Goal: Task Accomplishment & Management: Use online tool/utility

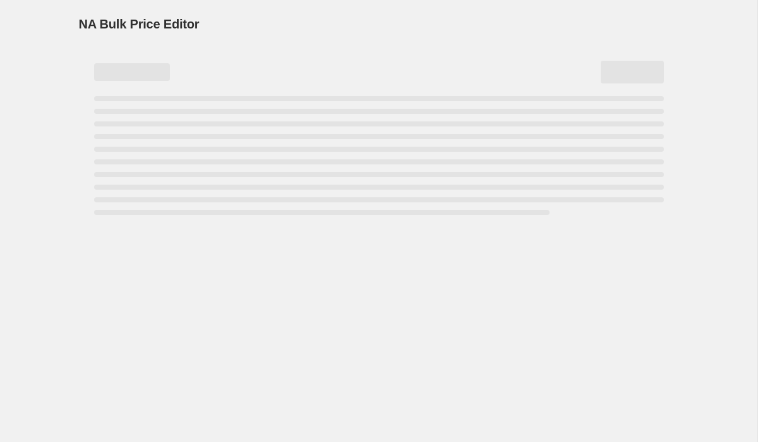
click at [145, 21] on span "NA Bulk Price Editor" at bounding box center [139, 24] width 121 height 14
click at [179, 21] on span "NA Bulk Price Editor" at bounding box center [139, 24] width 121 height 14
click at [180, 21] on span "NA Bulk Price Editor" at bounding box center [139, 24] width 121 height 14
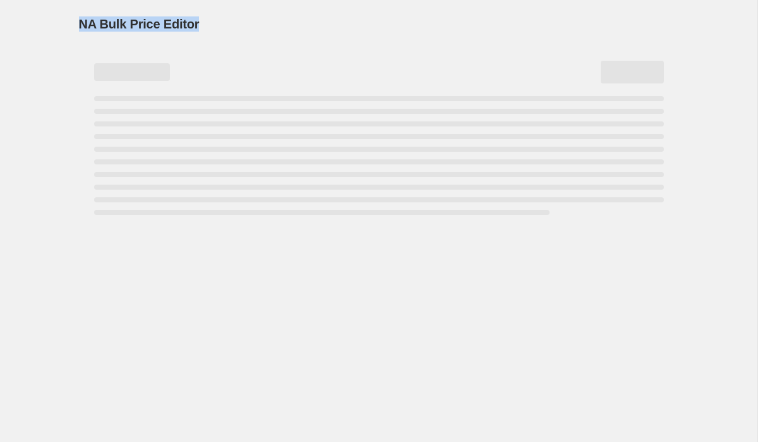
click at [180, 21] on span "NA Bulk Price Editor" at bounding box center [139, 24] width 121 height 14
click at [152, 29] on span "NA Bulk Price Editor" at bounding box center [139, 24] width 121 height 14
click at [110, 23] on span "NA Bulk Price Editor" at bounding box center [139, 24] width 121 height 14
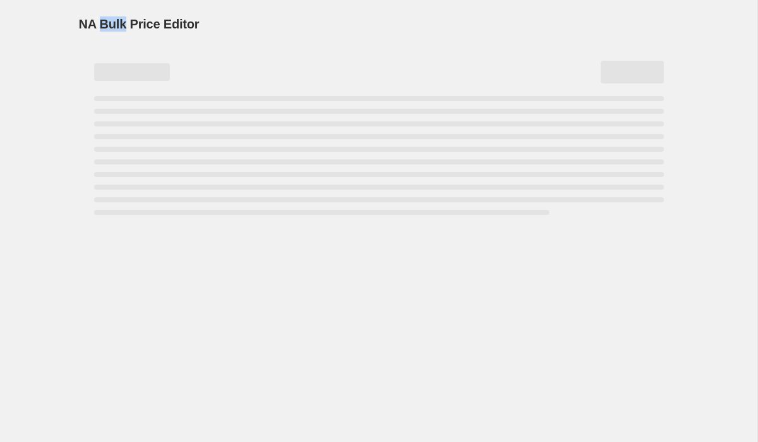
click at [110, 23] on span "NA Bulk Price Editor" at bounding box center [139, 24] width 121 height 14
click at [92, 23] on span "NA Bulk Price Editor" at bounding box center [139, 24] width 121 height 14
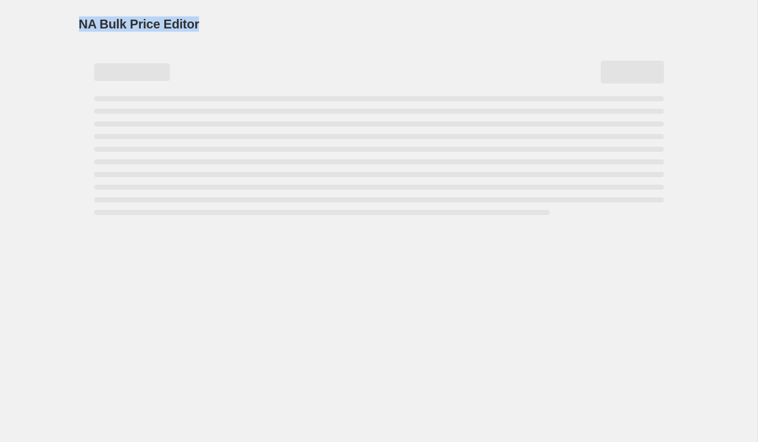
click at [135, 23] on span "NA Bulk Price Editor" at bounding box center [139, 24] width 121 height 14
click at [113, 23] on span "NA Bulk Price Editor" at bounding box center [139, 24] width 121 height 14
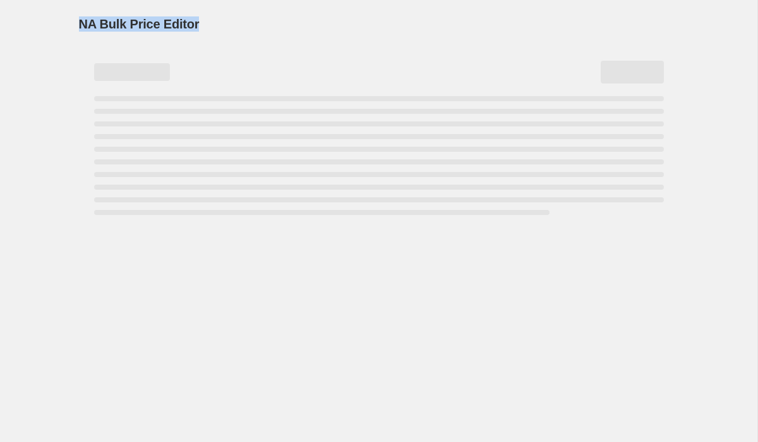
click at [113, 23] on span "NA Bulk Price Editor" at bounding box center [139, 24] width 121 height 14
click at [156, 23] on span "NA Bulk Price Editor" at bounding box center [139, 24] width 121 height 14
click at [207, 23] on div "NA Bulk Price Editor" at bounding box center [379, 24] width 600 height 18
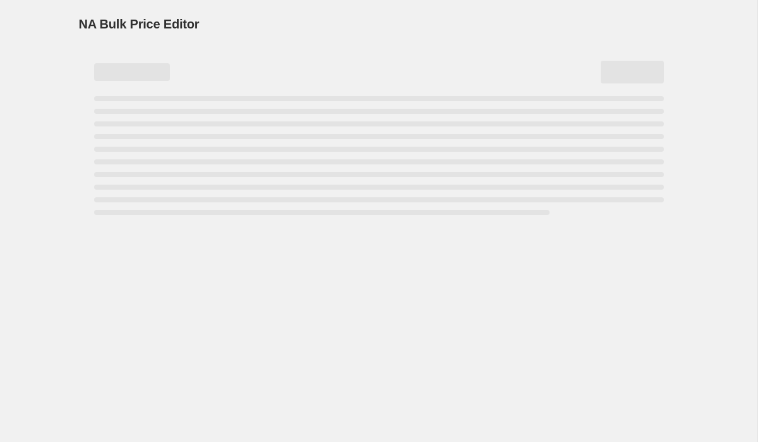
click at [179, 23] on span "NA Bulk Price Editor" at bounding box center [139, 24] width 121 height 14
click at [154, 19] on span "NA Bulk Price Editor" at bounding box center [139, 24] width 121 height 14
click at [131, 19] on span "NA Bulk Price Editor" at bounding box center [139, 24] width 121 height 14
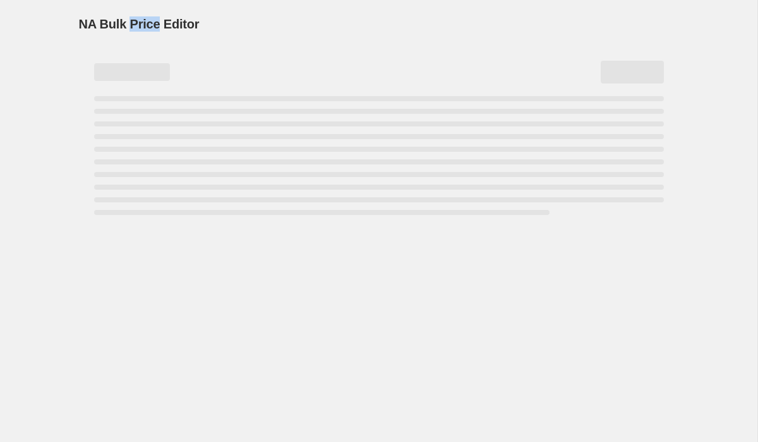
click at [131, 19] on span "NA Bulk Price Editor" at bounding box center [139, 24] width 121 height 14
click at [104, 19] on span "NA Bulk Price Editor" at bounding box center [139, 24] width 121 height 14
click at [79, 20] on span "NA Bulk Price Editor" at bounding box center [139, 24] width 121 height 14
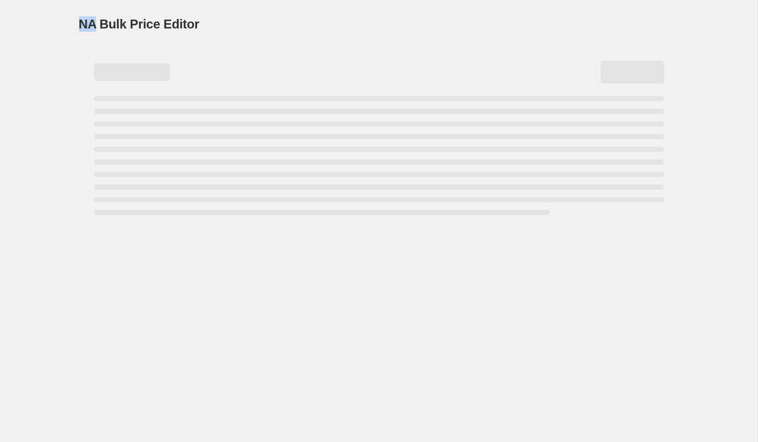
click at [79, 20] on span "NA Bulk Price Editor" at bounding box center [139, 24] width 121 height 14
click at [121, 20] on span "NA Bulk Price Editor" at bounding box center [139, 24] width 121 height 14
click at [143, 20] on span "NA Bulk Price Editor" at bounding box center [139, 24] width 121 height 14
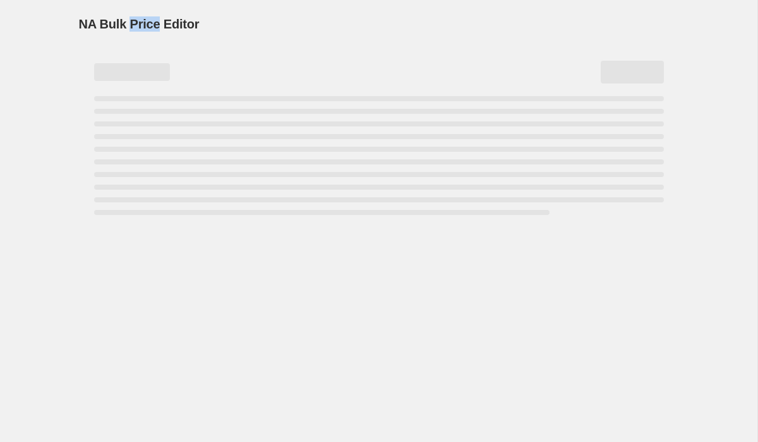
click at [143, 20] on span "NA Bulk Price Editor" at bounding box center [139, 24] width 121 height 14
click at [174, 20] on span "NA Bulk Price Editor" at bounding box center [139, 24] width 121 height 14
click at [142, 20] on span "NA Bulk Price Editor" at bounding box center [139, 24] width 121 height 14
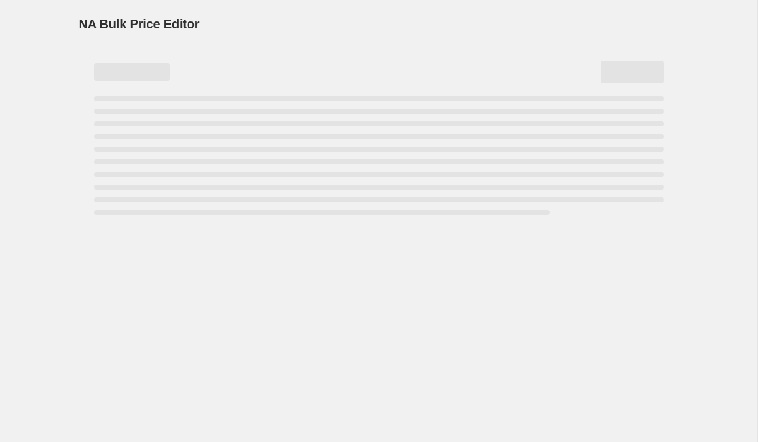
click at [99, 20] on span "NA Bulk Price Editor" at bounding box center [139, 24] width 121 height 14
click at [85, 20] on span "NA Bulk Price Editor" at bounding box center [139, 24] width 121 height 14
click at [114, 20] on span "NA Bulk Price Editor" at bounding box center [139, 24] width 121 height 14
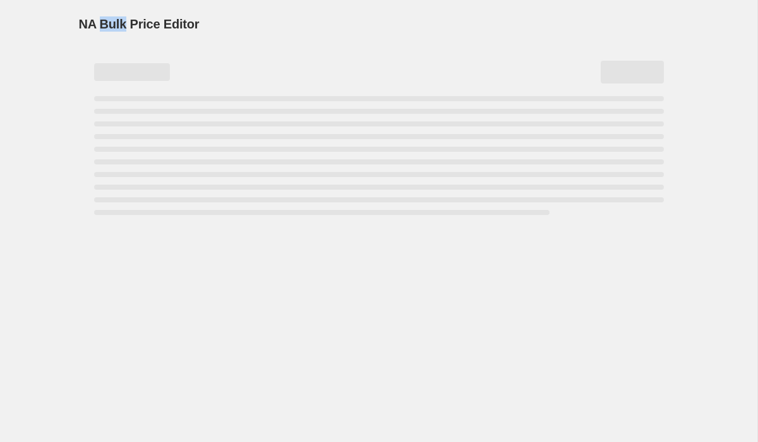
click at [114, 20] on span "NA Bulk Price Editor" at bounding box center [139, 24] width 121 height 14
click at [134, 20] on span "NA Bulk Price Editor" at bounding box center [139, 24] width 121 height 14
click at [176, 20] on span "NA Bulk Price Editor" at bounding box center [139, 24] width 121 height 14
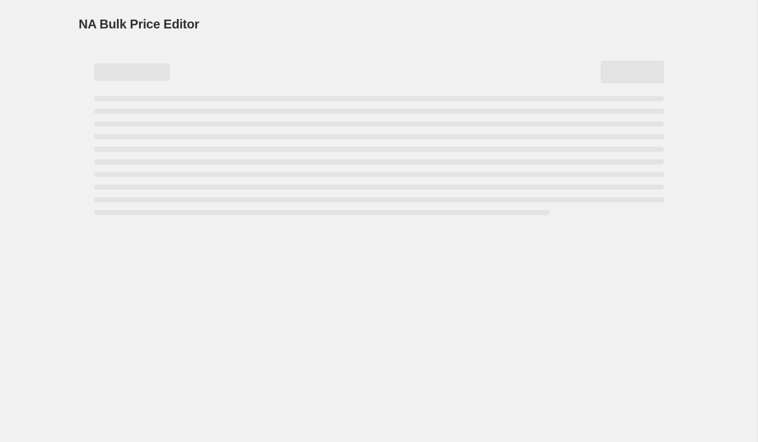
click at [137, 20] on span "NA Bulk Price Editor" at bounding box center [139, 24] width 121 height 14
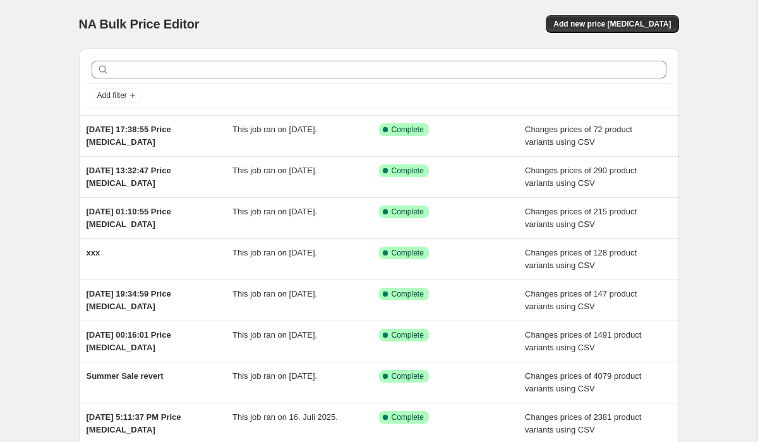
click at [619, 35] on div "NA Bulk Price Editor. This page is ready NA Bulk Price Editor Add new price [ME…" at bounding box center [379, 24] width 600 height 48
click at [620, 26] on span "Add new price [MEDICAL_DATA]" at bounding box center [612, 24] width 118 height 10
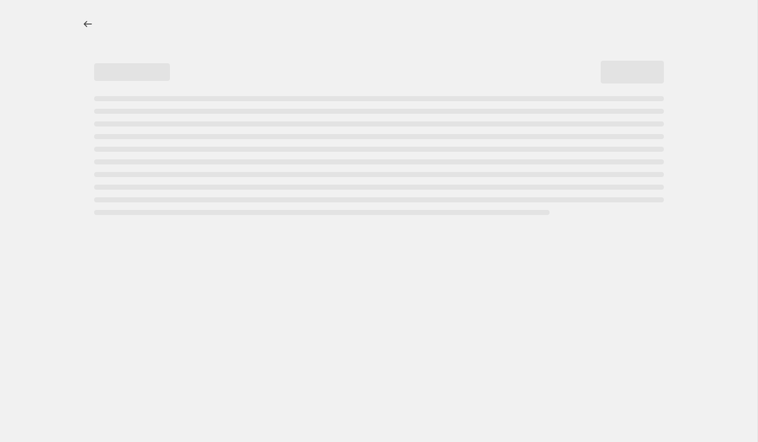
select select "percentage"
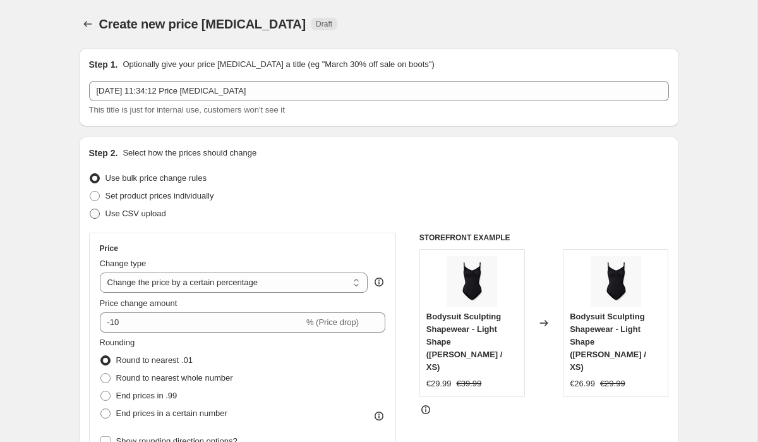
click at [145, 218] on span "Use CSV upload" at bounding box center [136, 213] width 61 height 13
click at [90, 209] on input "Use CSV upload" at bounding box center [90, 208] width 1 height 1
radio input "true"
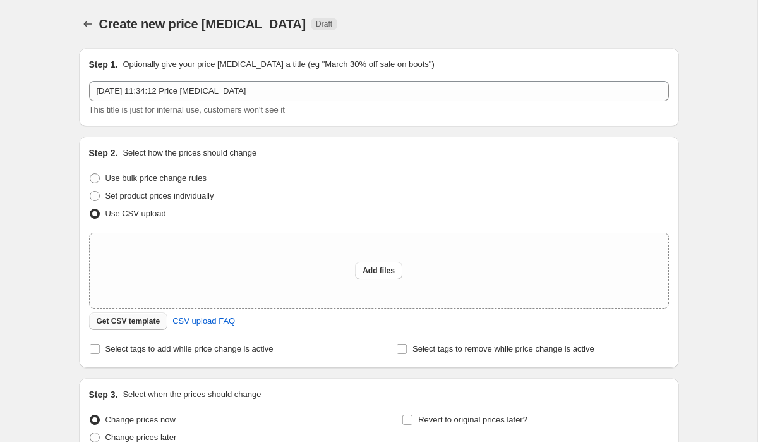
click at [146, 320] on span "Get CSV template" at bounding box center [129, 321] width 64 height 10
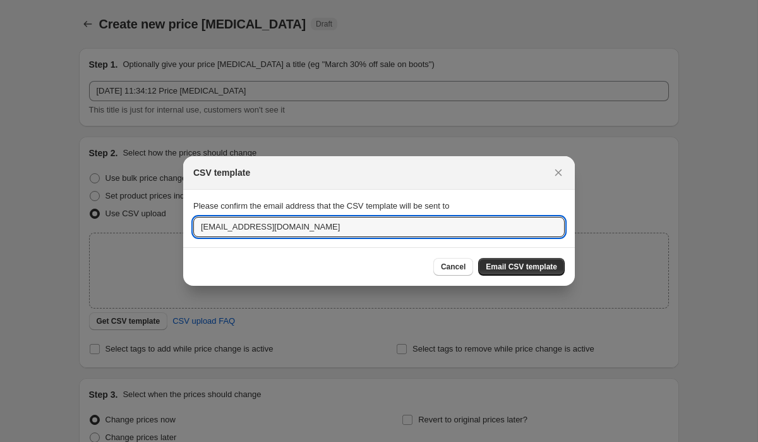
drag, startPoint x: 220, startPoint y: 225, endPoint x: 174, endPoint y: 225, distance: 46.1
type input "[EMAIL_ADDRESS][PERSON_NAME][DOMAIN_NAME]"
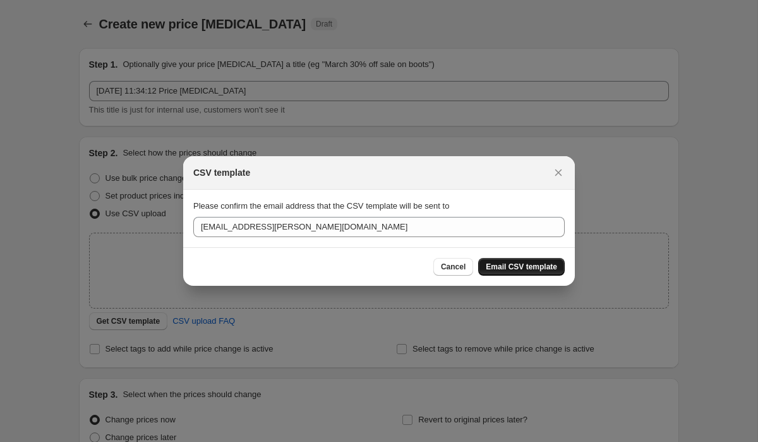
click at [535, 265] on span "Email CSV template" at bounding box center [521, 267] width 71 height 10
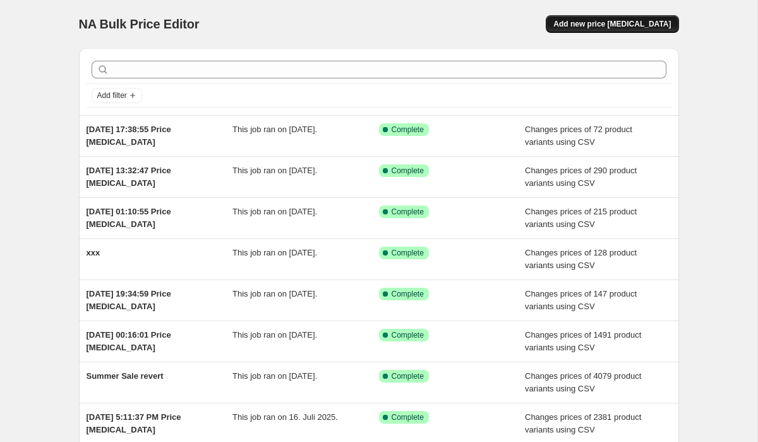
click at [619, 26] on span "Add new price [MEDICAL_DATA]" at bounding box center [612, 24] width 118 height 10
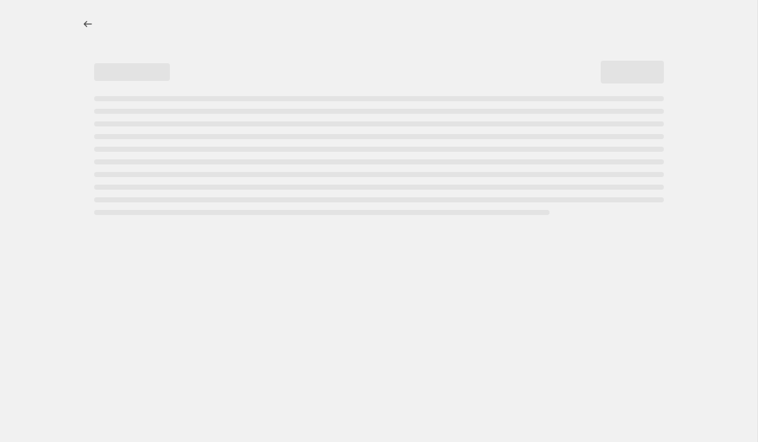
select select "percentage"
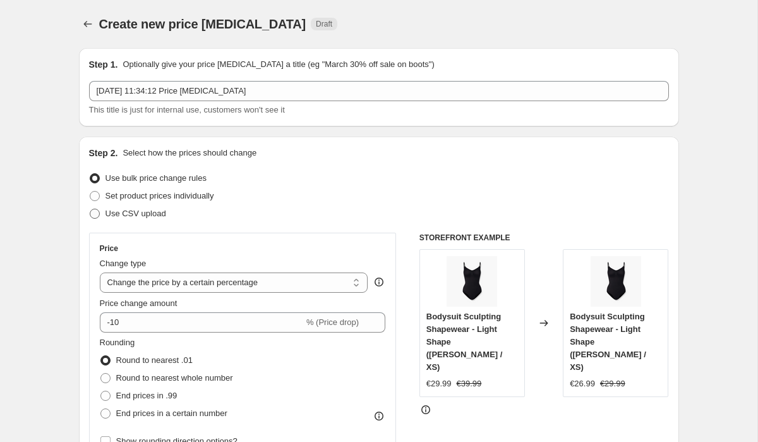
click at [155, 210] on span "Use CSV upload" at bounding box center [136, 212] width 61 height 9
click at [90, 209] on input "Use CSV upload" at bounding box center [90, 208] width 1 height 1
radio input "true"
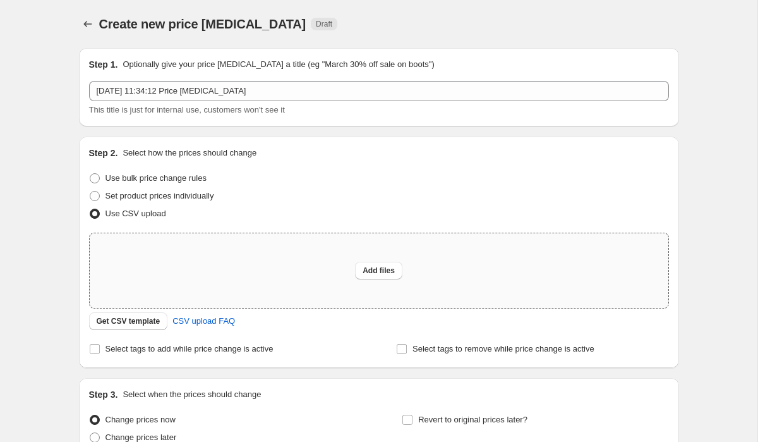
click at [228, 291] on div "Add files" at bounding box center [379, 270] width 579 height 75
click at [205, 269] on div "Add files" at bounding box center [379, 270] width 579 height 75
type input "C:\fakepath\_Sale Pricing Details - Sheet14.csv"
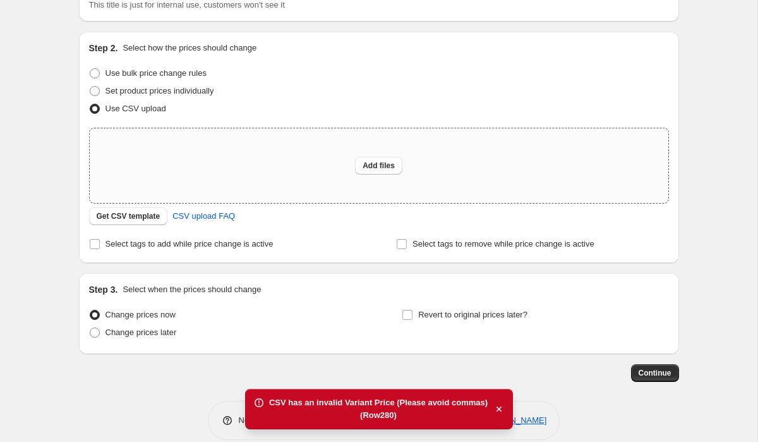
scroll to position [122, 0]
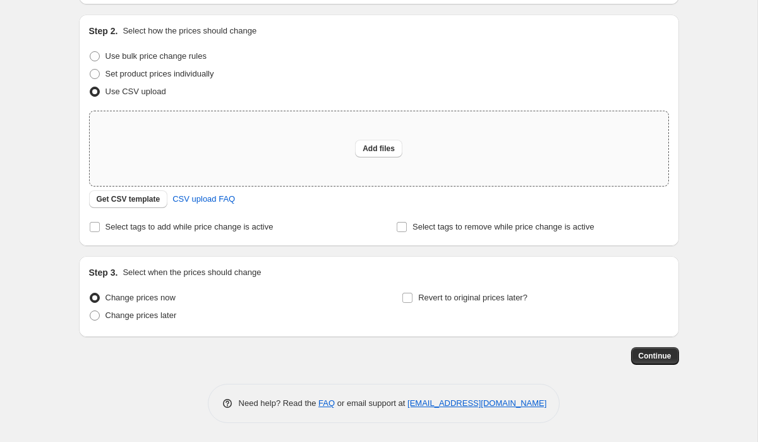
click at [253, 125] on div "Add files" at bounding box center [379, 148] width 579 height 75
type input "C:\fakepath\_Sale Pricing Details - Sheet14 (1).csv"
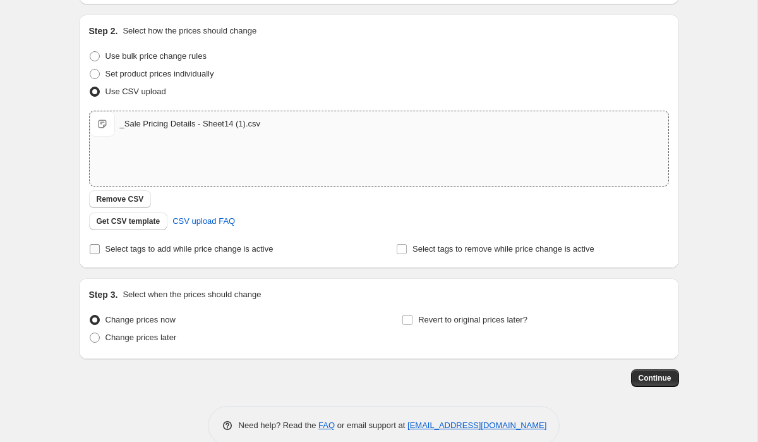
scroll to position [144, 0]
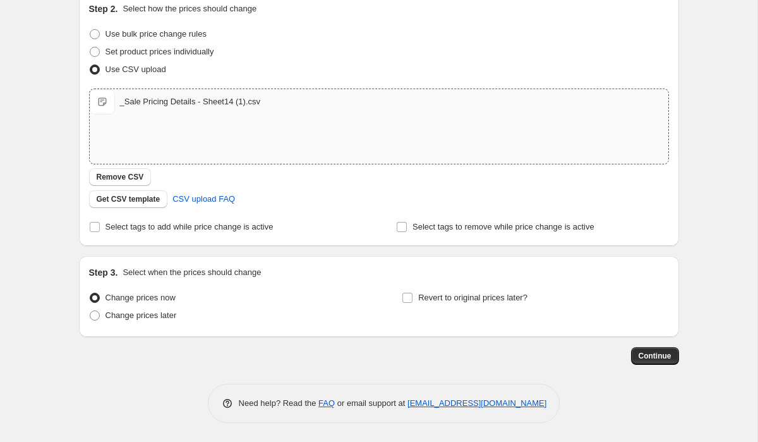
click at [658, 365] on div "Step 1. Optionally give your price [MEDICAL_DATA] a title (eg "March 30% off sa…" at bounding box center [379, 158] width 600 height 529
click at [658, 352] on span "Continue" at bounding box center [655, 356] width 33 height 10
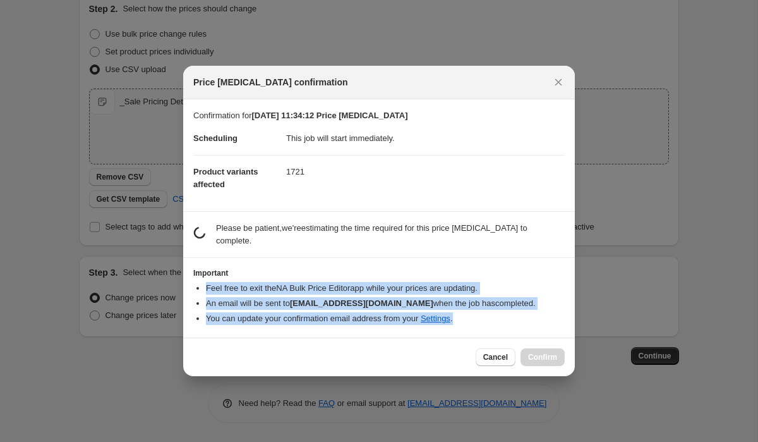
drag, startPoint x: 479, startPoint y: 318, endPoint x: 204, endPoint y: 287, distance: 276.5
click at [204, 288] on ul "Feel free to exit the NA Bulk Price Editor app while your prices are updating. …" at bounding box center [378, 303] width 371 height 43
click at [204, 287] on ul "Feel free to exit the NA Bulk Price Editor app while your prices are updating. …" at bounding box center [378, 303] width 371 height 43
drag, startPoint x: 186, startPoint y: 272, endPoint x: 504, endPoint y: 316, distance: 320.8
click at [504, 316] on section "Important Feel free to exit the NA Bulk Price Editor app while your prices are …" at bounding box center [379, 298] width 392 height 80
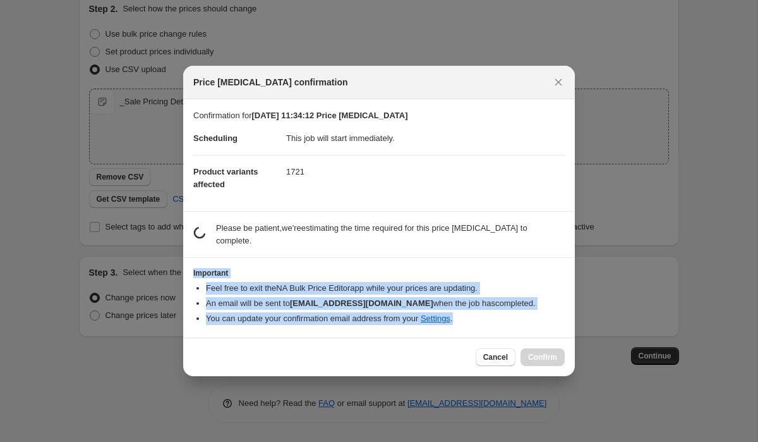
click at [504, 316] on li "You can update your confirmation email address from your Settings ." at bounding box center [385, 318] width 359 height 13
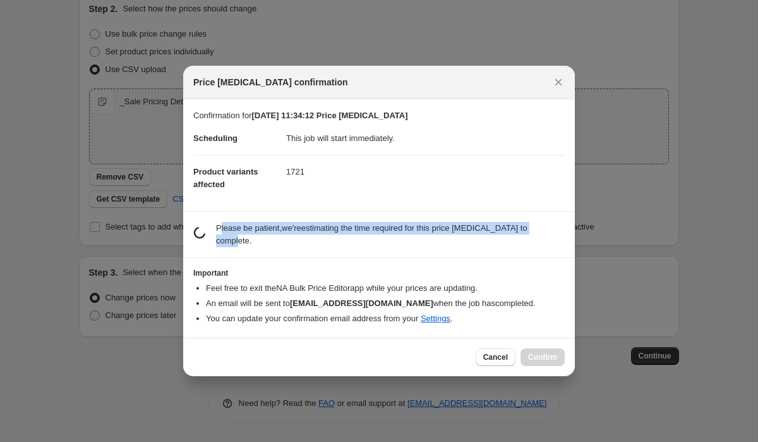
drag, startPoint x: 219, startPoint y: 228, endPoint x: 253, endPoint y: 239, distance: 35.4
click at [253, 239] on p "Please be patient, we're estimating the time required for this price [MEDICAL_D…" at bounding box center [390, 234] width 349 height 25
drag, startPoint x: 279, startPoint y: 242, endPoint x: 215, endPoint y: 229, distance: 65.2
click at [216, 231] on p "Please be patient, we're estimating the time required for this price [MEDICAL_D…" at bounding box center [390, 234] width 349 height 25
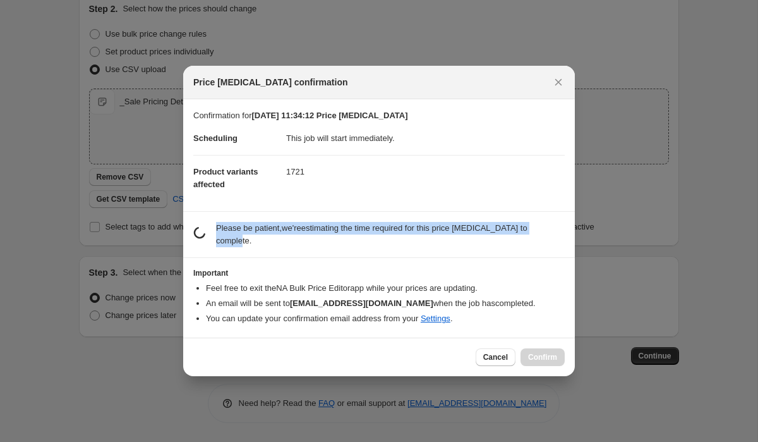
click at [214, 228] on div "estimating job duration... Please be patient, we're estimating the time require…" at bounding box center [378, 234] width 371 height 25
drag, startPoint x: 214, startPoint y: 228, endPoint x: 296, endPoint y: 246, distance: 84.1
click at [296, 246] on div "estimating job duration... Please be patient, we're estimating the time require…" at bounding box center [378, 234] width 371 height 25
click at [296, 246] on p "Please be patient, we're estimating the time required for this price [MEDICAL_D…" at bounding box center [390, 234] width 349 height 25
drag, startPoint x: 296, startPoint y: 246, endPoint x: 256, endPoint y: 218, distance: 49.1
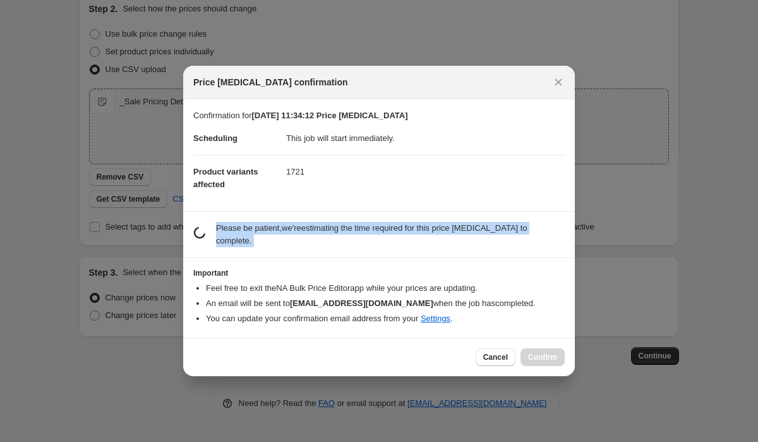
click at [256, 218] on section "estimating job duration... Please be patient, we're estimating the time require…" at bounding box center [379, 234] width 392 height 45
drag, startPoint x: 256, startPoint y: 218, endPoint x: 260, endPoint y: 244, distance: 26.8
click at [260, 244] on section "estimating job duration... Please be patient, we're estimating the time require…" at bounding box center [379, 234] width 392 height 45
click at [260, 244] on p "Please be patient, we're estimating the time required for this price [MEDICAL_D…" at bounding box center [390, 234] width 349 height 25
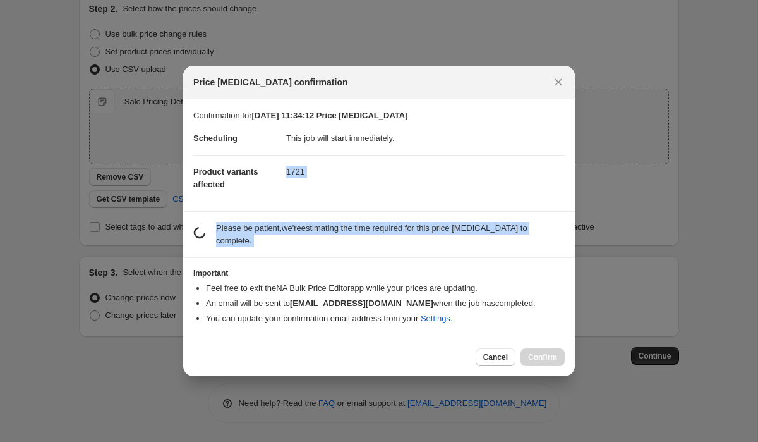
drag, startPoint x: 260, startPoint y: 244, endPoint x: 260, endPoint y: 207, distance: 37.9
click at [260, 207] on div "Confirmation for [DATE] 11:34:12 Price [MEDICAL_DATA] Scheduling This job will …" at bounding box center [379, 218] width 392 height 238
click at [260, 207] on section "Confirmation for [DATE] 11:34:12 Price [MEDICAL_DATA] Scheduling This job will …" at bounding box center [379, 155] width 392 height 112
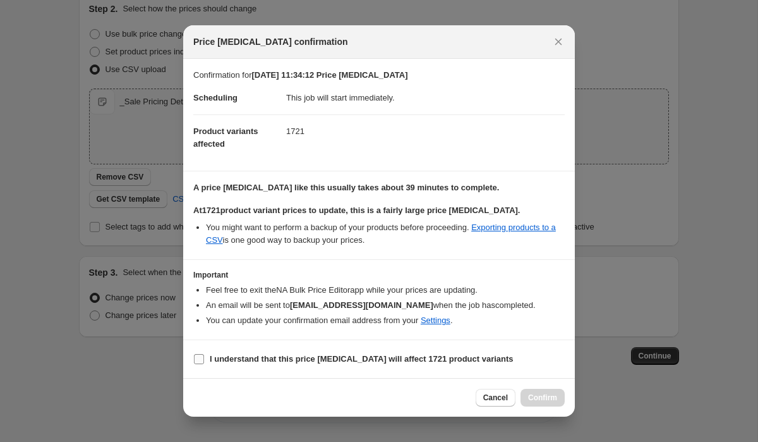
click at [271, 354] on b "I understand that this price [MEDICAL_DATA] will affect 1721 product variants" at bounding box center [362, 358] width 304 height 9
click at [204, 354] on input "I understand that this price [MEDICAL_DATA] will affect 1721 product variants" at bounding box center [199, 359] width 10 height 10
checkbox input "true"
click at [540, 398] on span "Confirm" at bounding box center [542, 397] width 29 height 10
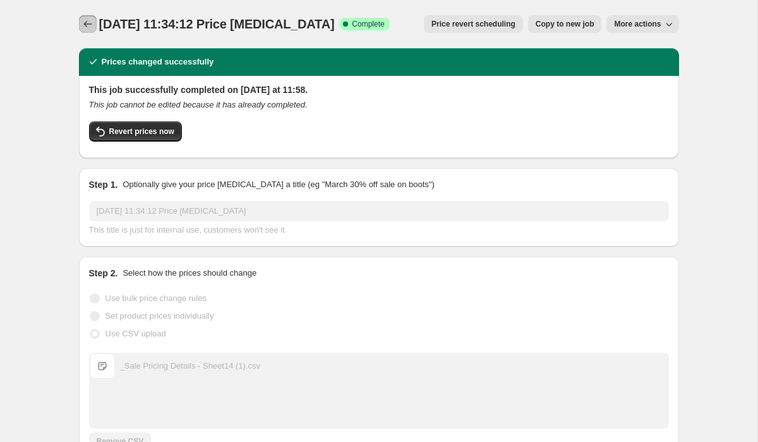
click at [92, 20] on icon "Price change jobs" at bounding box center [87, 24] width 13 height 13
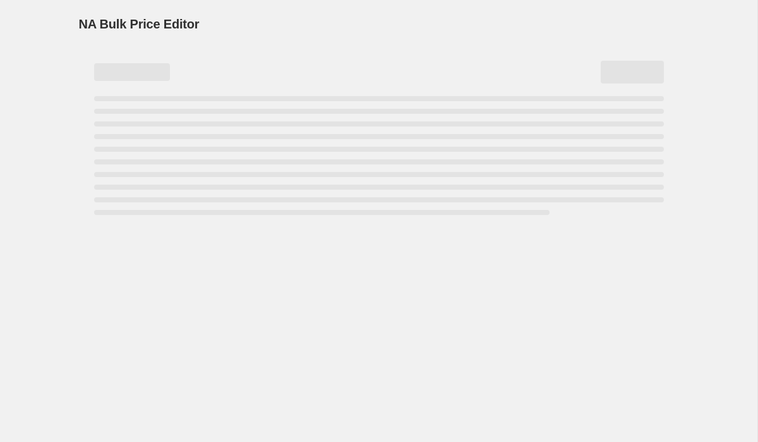
click at [236, 49] on div "Page loading" at bounding box center [379, 72] width 570 height 48
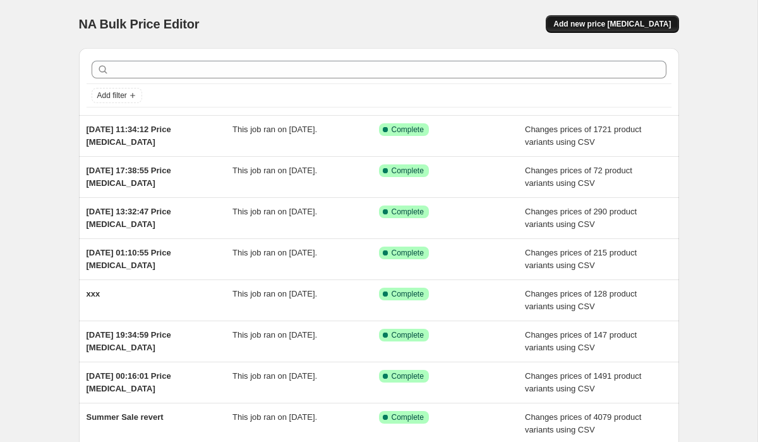
click at [590, 21] on span "Add new price [MEDICAL_DATA]" at bounding box center [612, 24] width 118 height 10
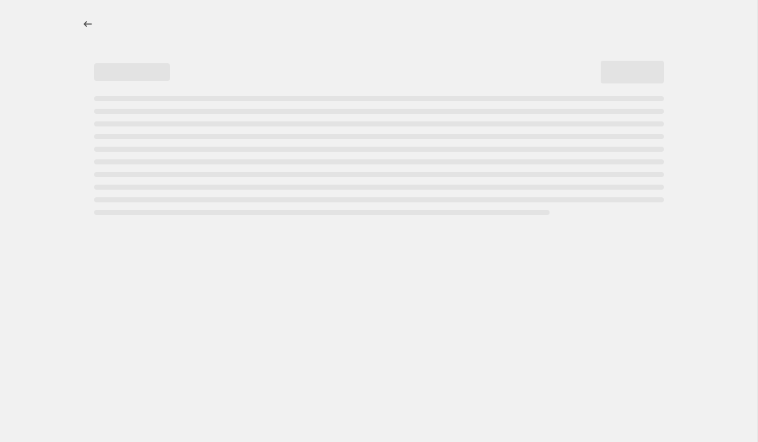
select select "percentage"
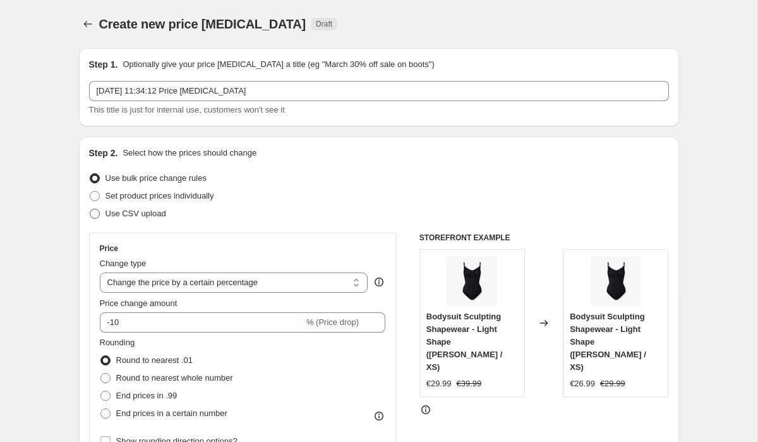
click at [148, 215] on span "Use CSV upload" at bounding box center [136, 212] width 61 height 9
click at [90, 209] on input "Use CSV upload" at bounding box center [90, 208] width 1 height 1
radio input "true"
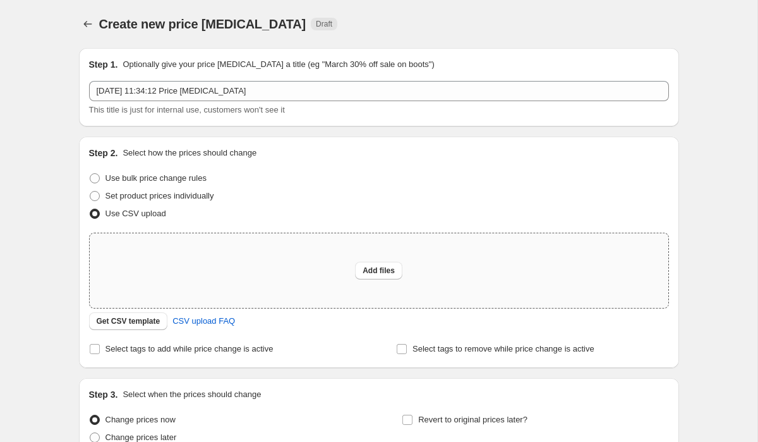
click at [356, 280] on div "Add files" at bounding box center [379, 270] width 579 height 75
type input "C:\fakepath\_Sale Pricing Details - Sheet15.csv"
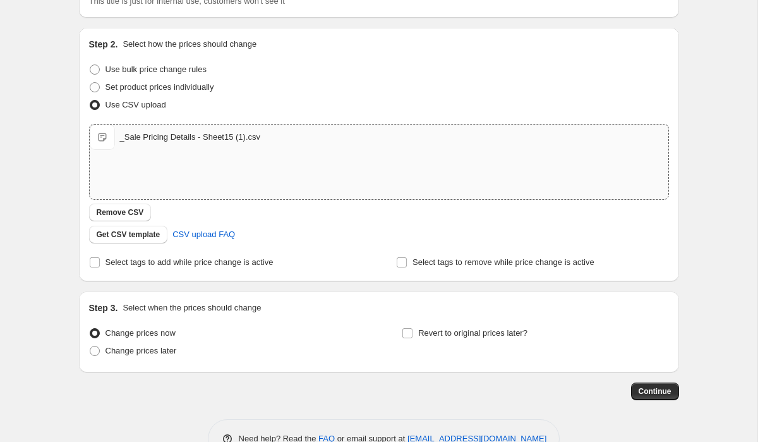
scroll to position [144, 0]
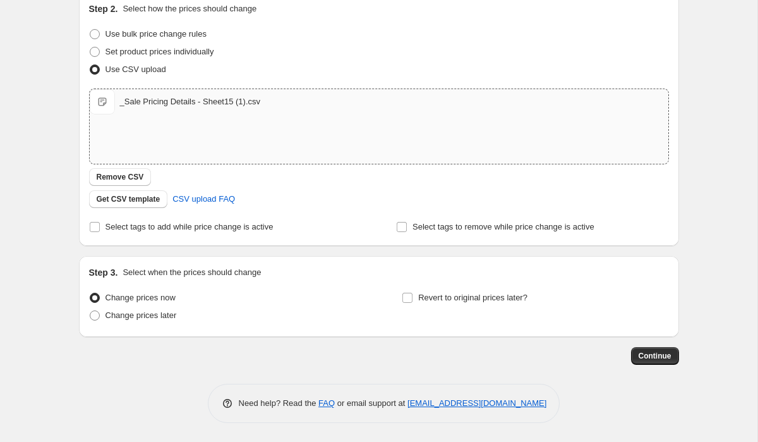
click at [148, 106] on div "_Sale Pricing Details - Sheet15 (1).csv" at bounding box center [190, 101] width 141 height 13
click at [250, 93] on div "_Sale Pricing Details - Sheet15 (1).csv _Sale Pricing Details - Sheet15 (1).csv" at bounding box center [379, 101] width 579 height 25
click at [657, 360] on span "Continue" at bounding box center [655, 356] width 33 height 10
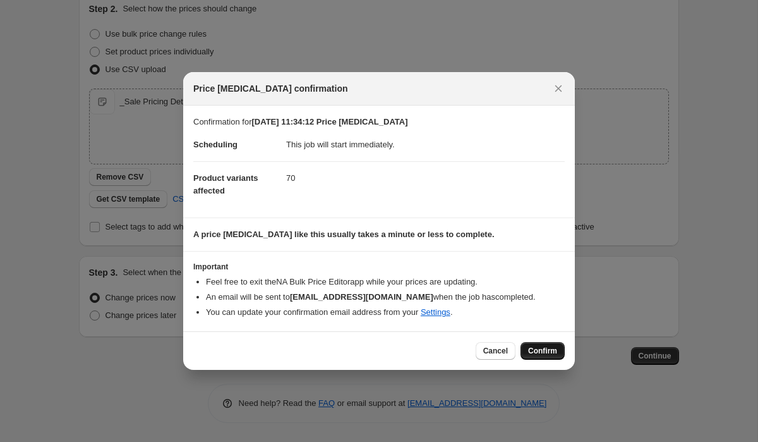
click at [552, 346] on button "Confirm" at bounding box center [543, 351] width 44 height 18
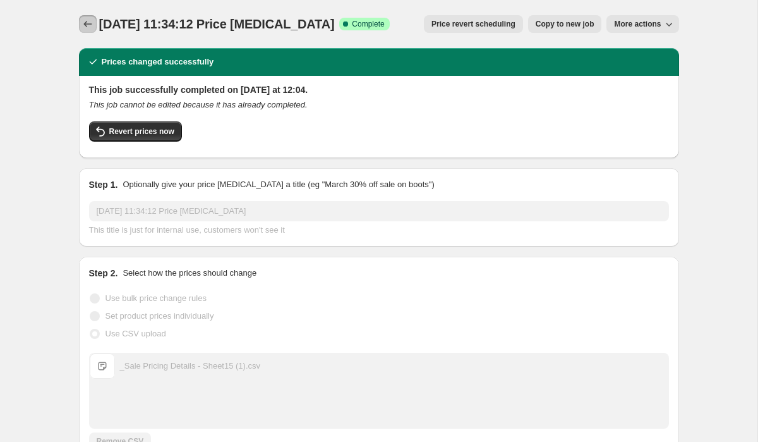
click at [87, 21] on icon "Price change jobs" at bounding box center [87, 24] width 13 height 13
